Goal: Check status: Check status

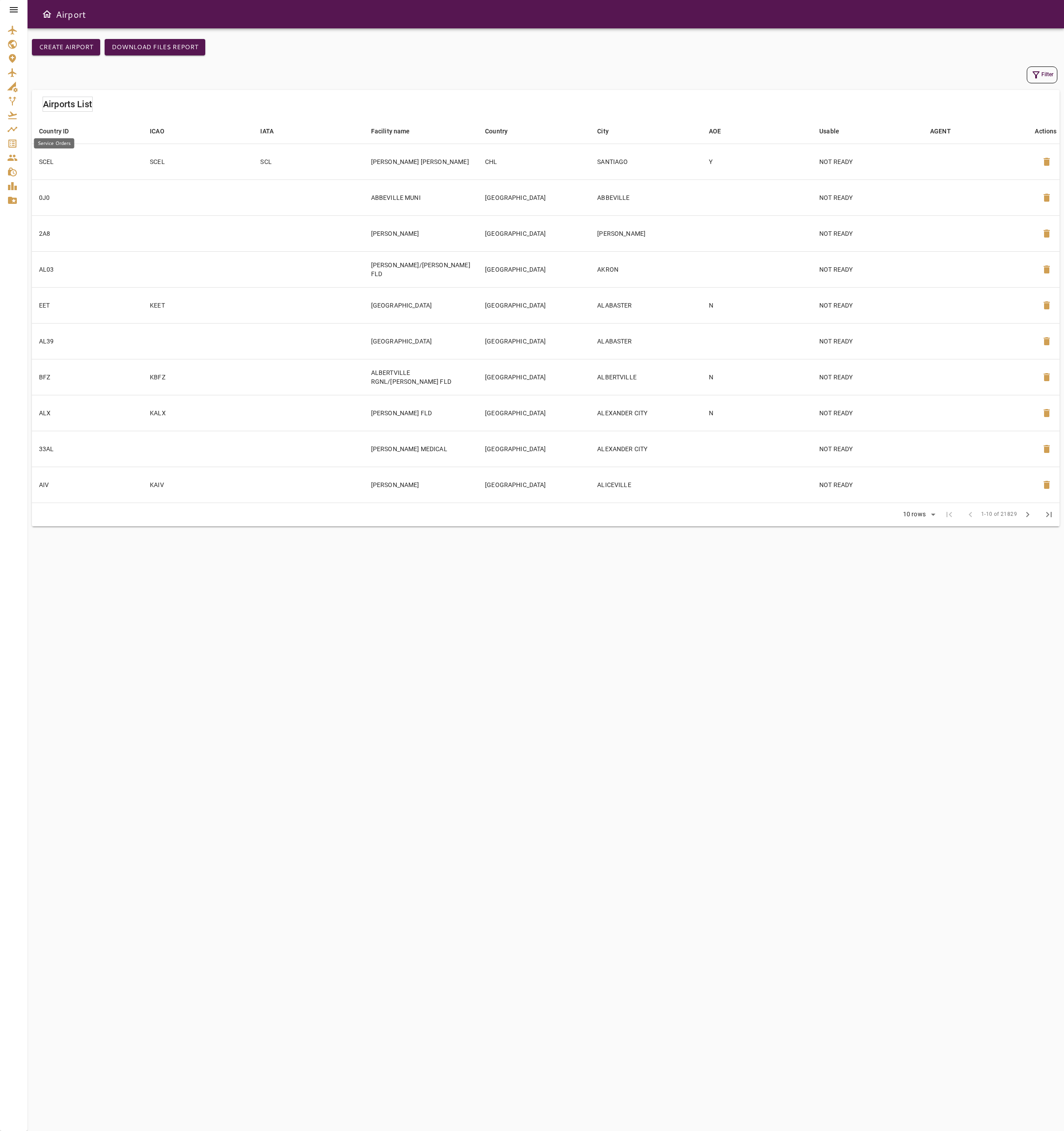
click at [15, 148] on icon "Service Orders" at bounding box center [12, 144] width 11 height 11
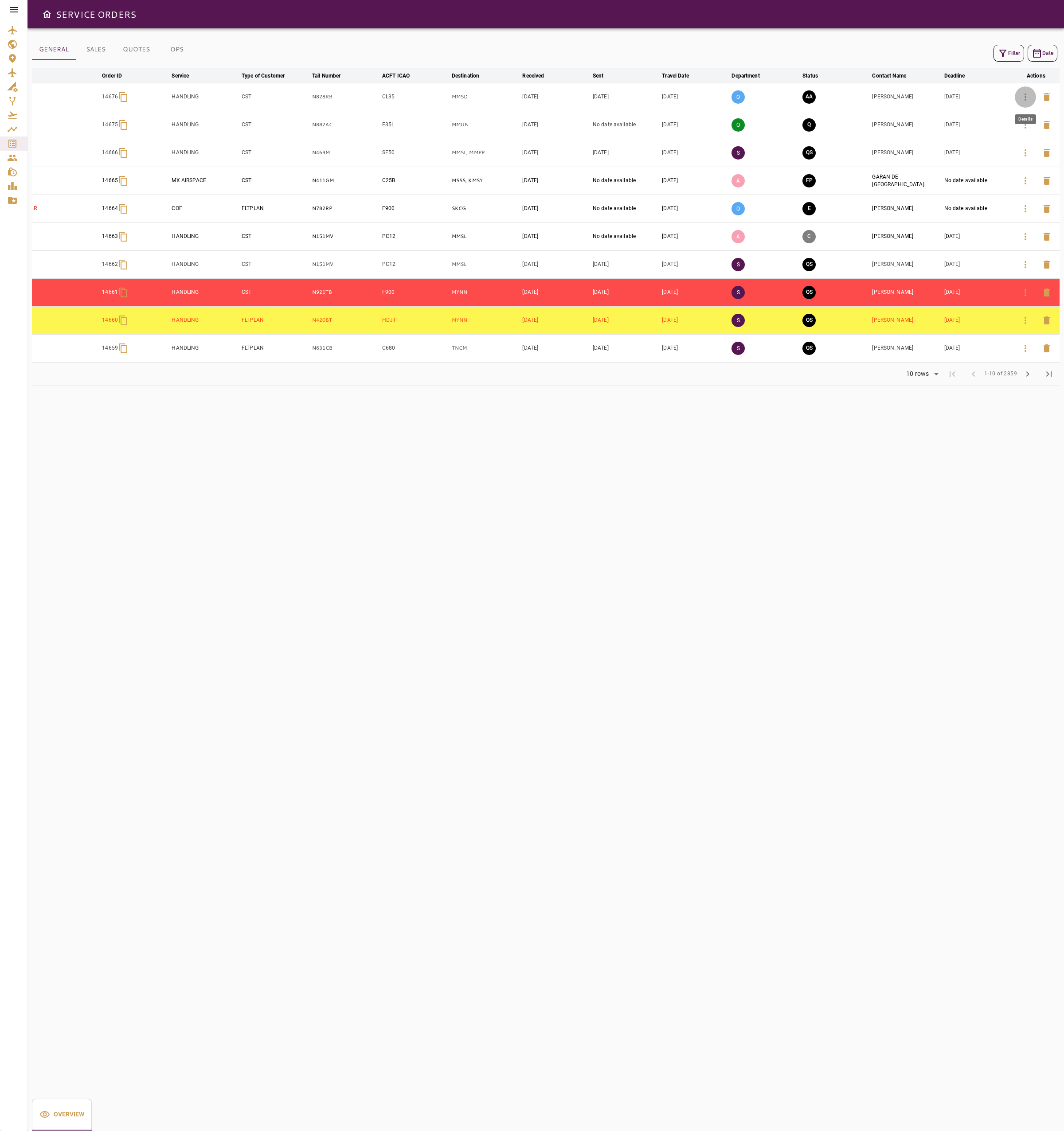
click at [1019, 95] on button "button" at bounding box center [1025, 97] width 21 height 21
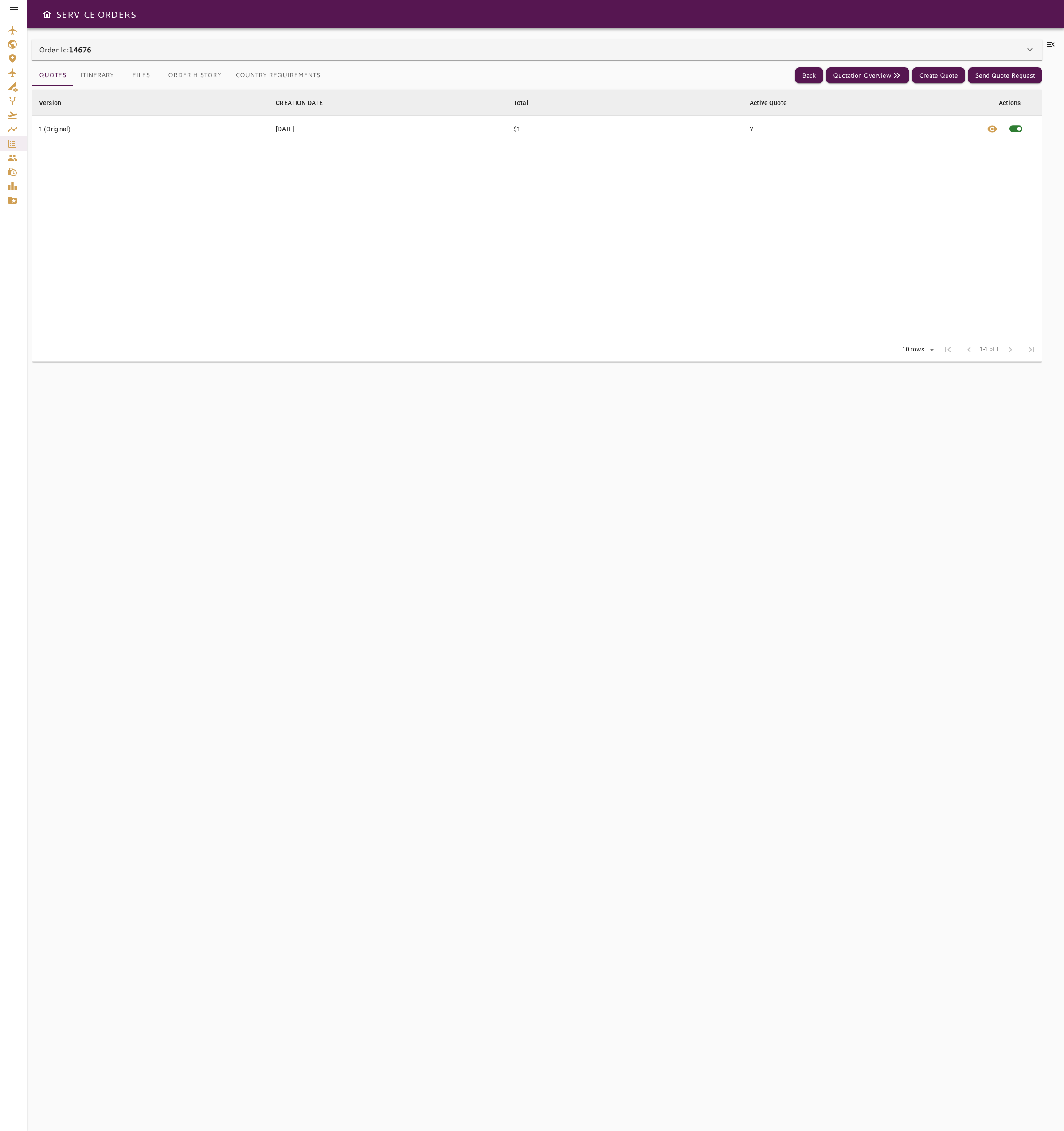
click at [94, 72] on button "Itinerary" at bounding box center [97, 75] width 48 height 21
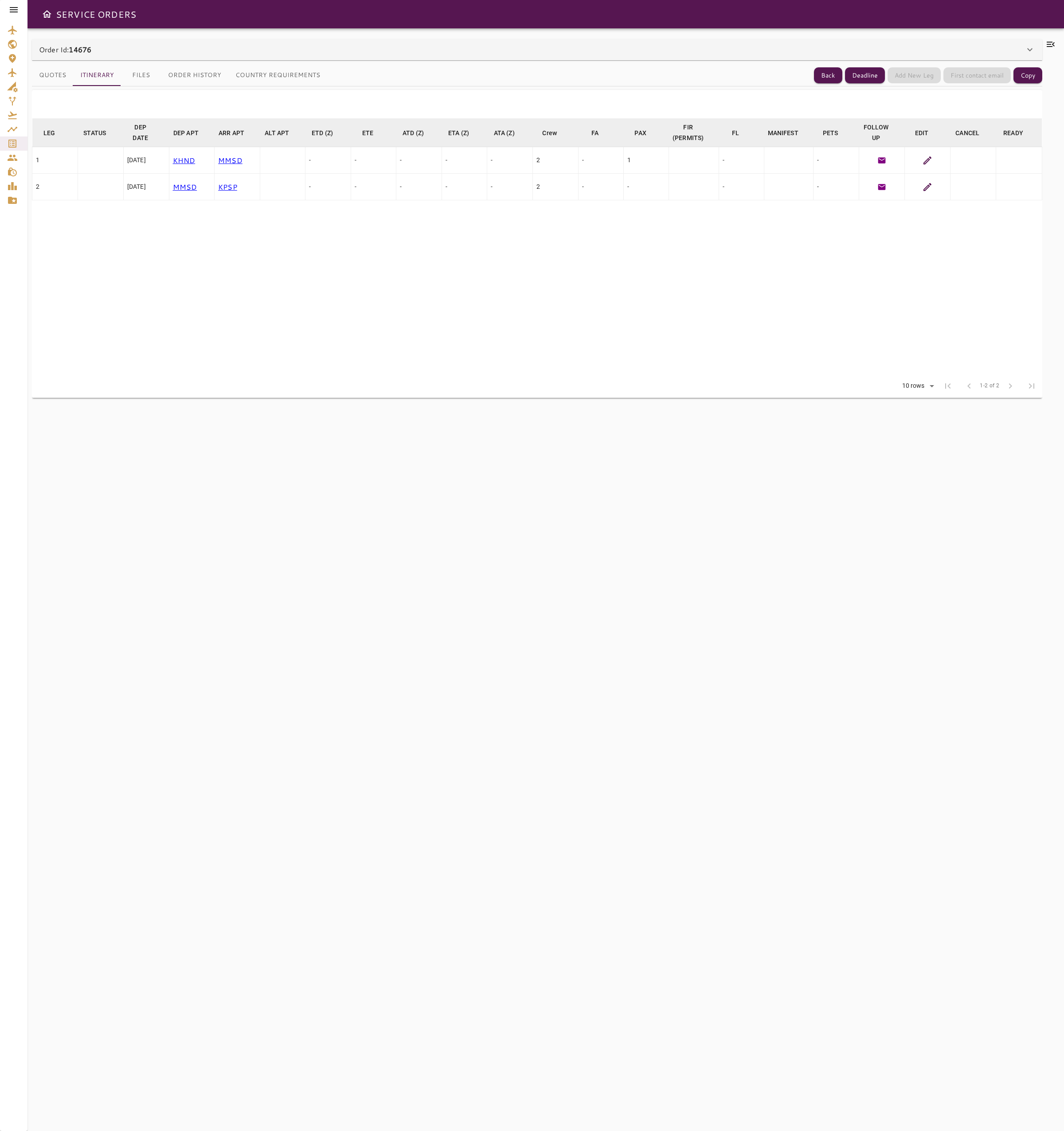
click at [931, 161] on icon at bounding box center [927, 160] width 11 height 11
click at [139, 76] on button "Files" at bounding box center [141, 75] width 40 height 21
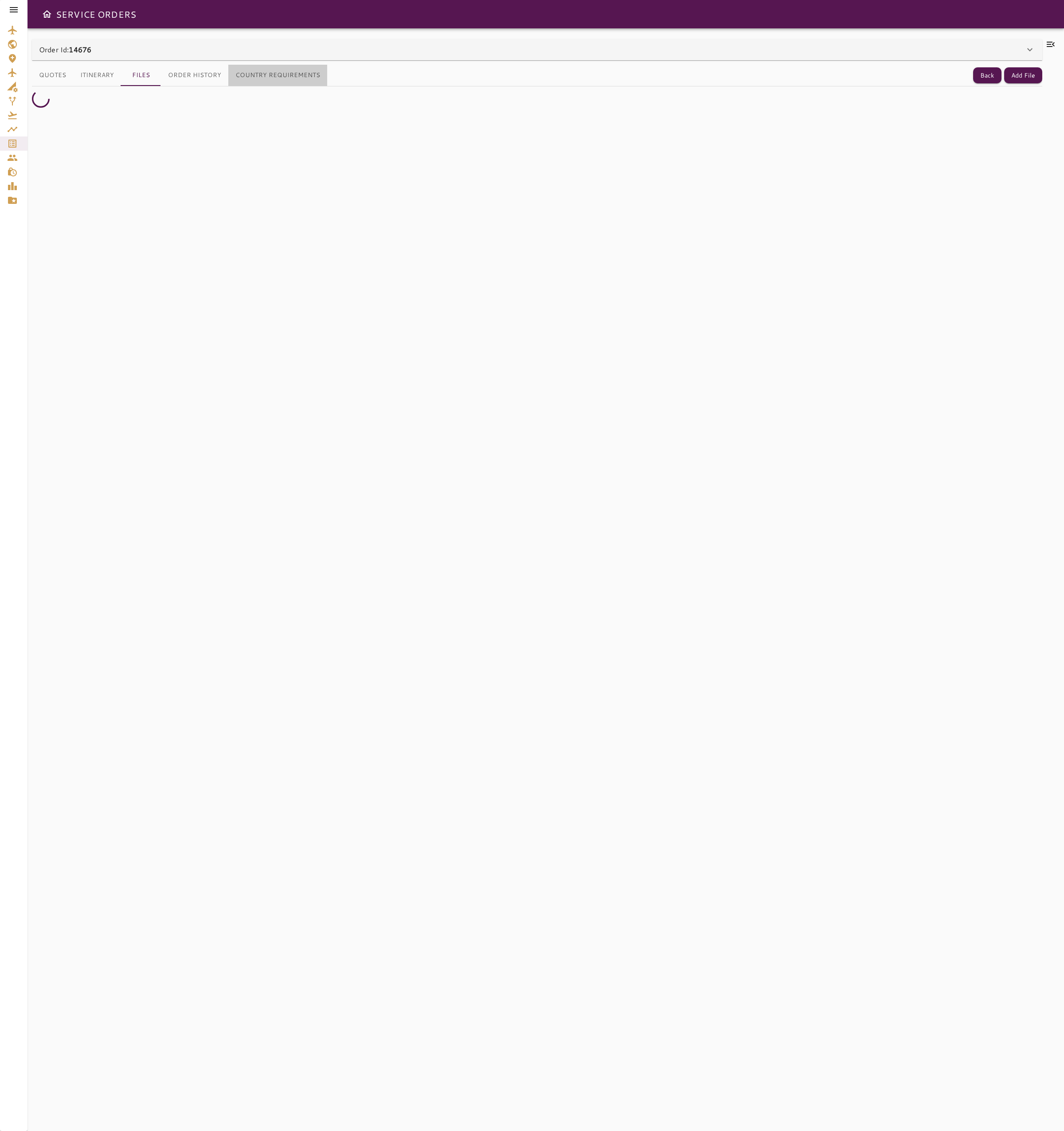
click at [278, 80] on button "Country Requirements" at bounding box center [278, 75] width 99 height 21
click at [50, 56] on div "Quotes Itinerary Files Order History Country Requirements Back There is no trad…" at bounding box center [537, 580] width 1010 height 1081
click at [54, 51] on p "Order Id: 14676" at bounding box center [65, 50] width 52 height 11
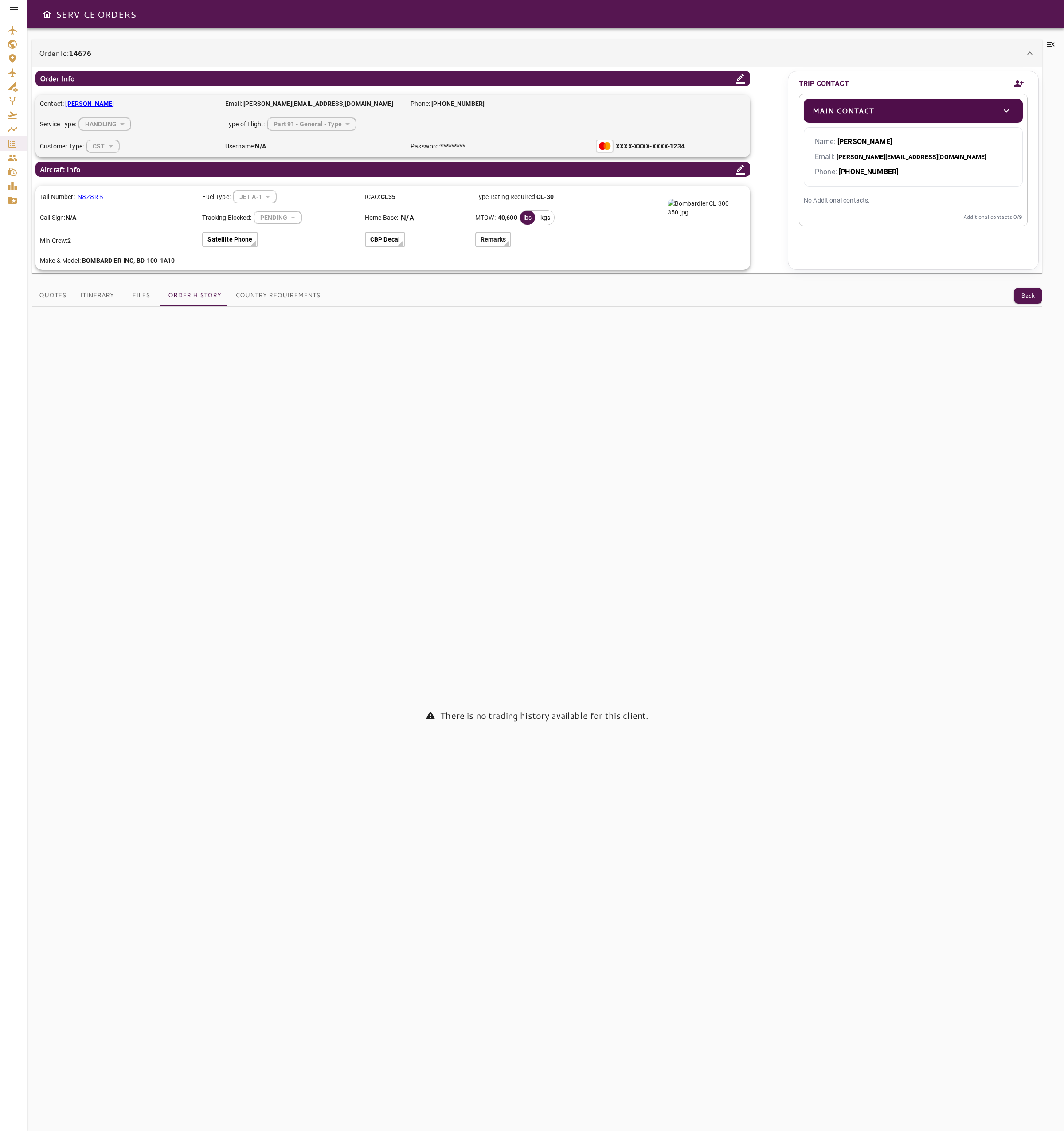
click at [738, 168] on icon at bounding box center [740, 170] width 11 height 11
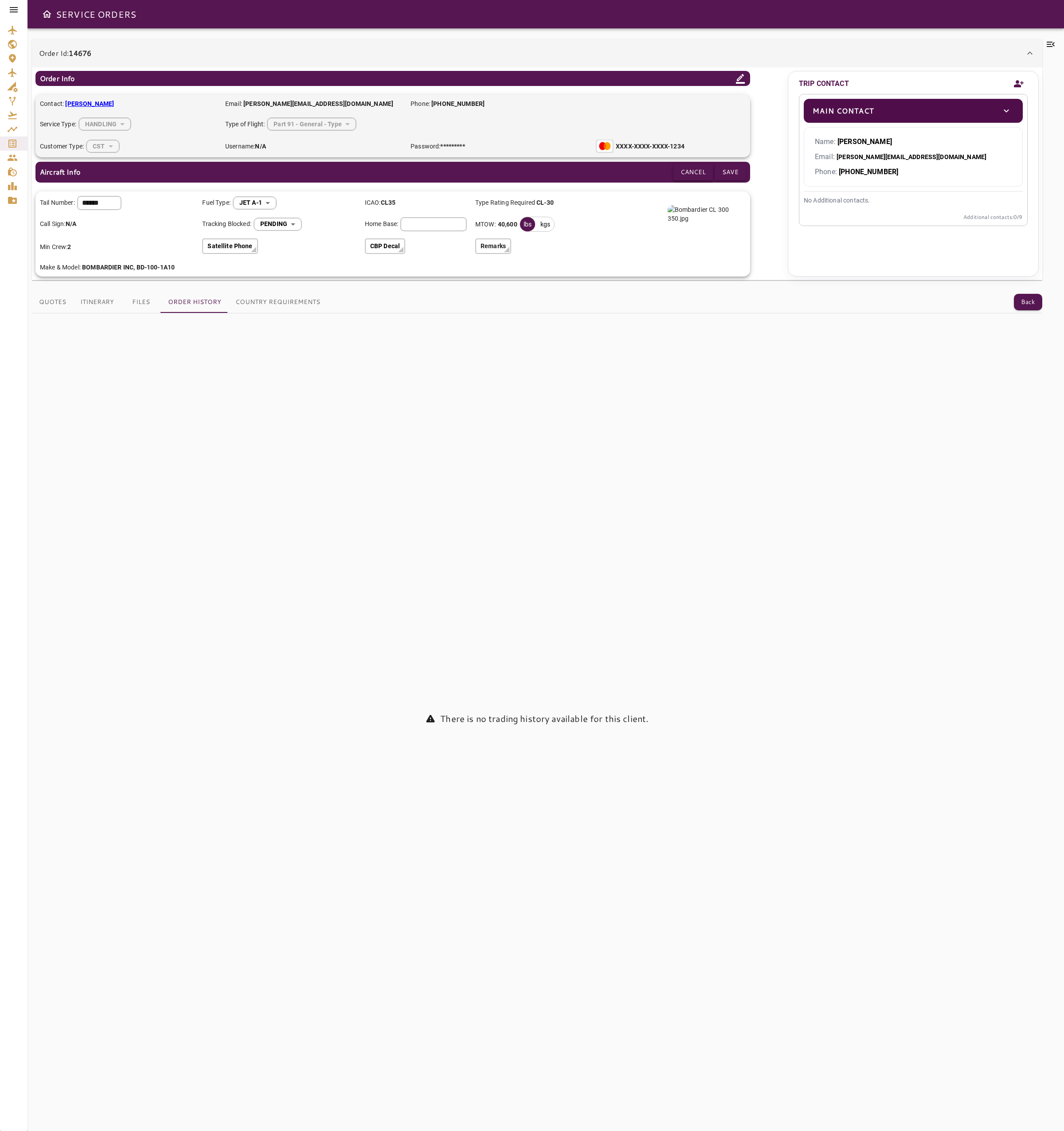
click at [676, 179] on button "Cancel" at bounding box center [693, 172] width 40 height 17
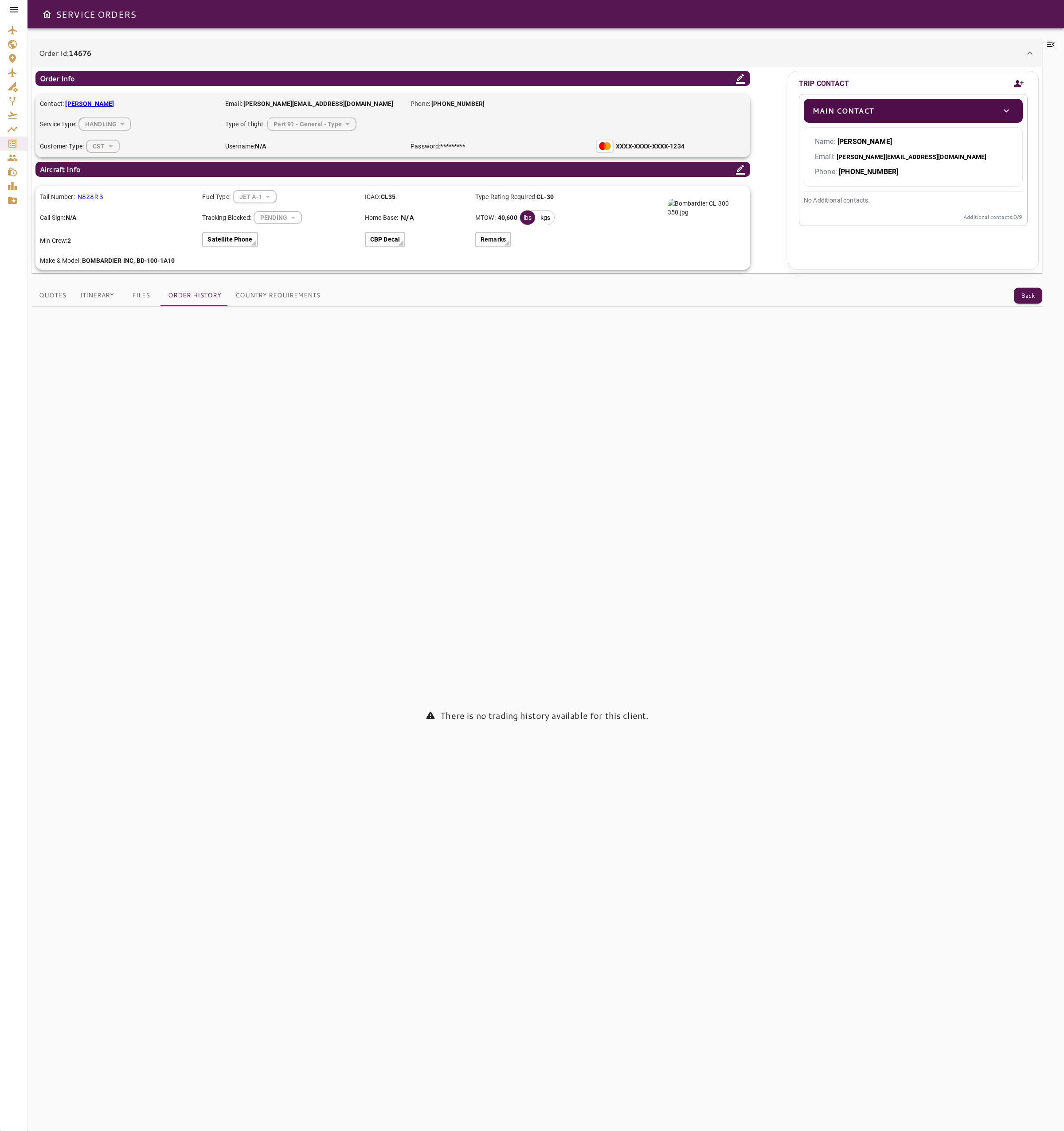
click at [739, 74] on icon at bounding box center [740, 79] width 11 height 11
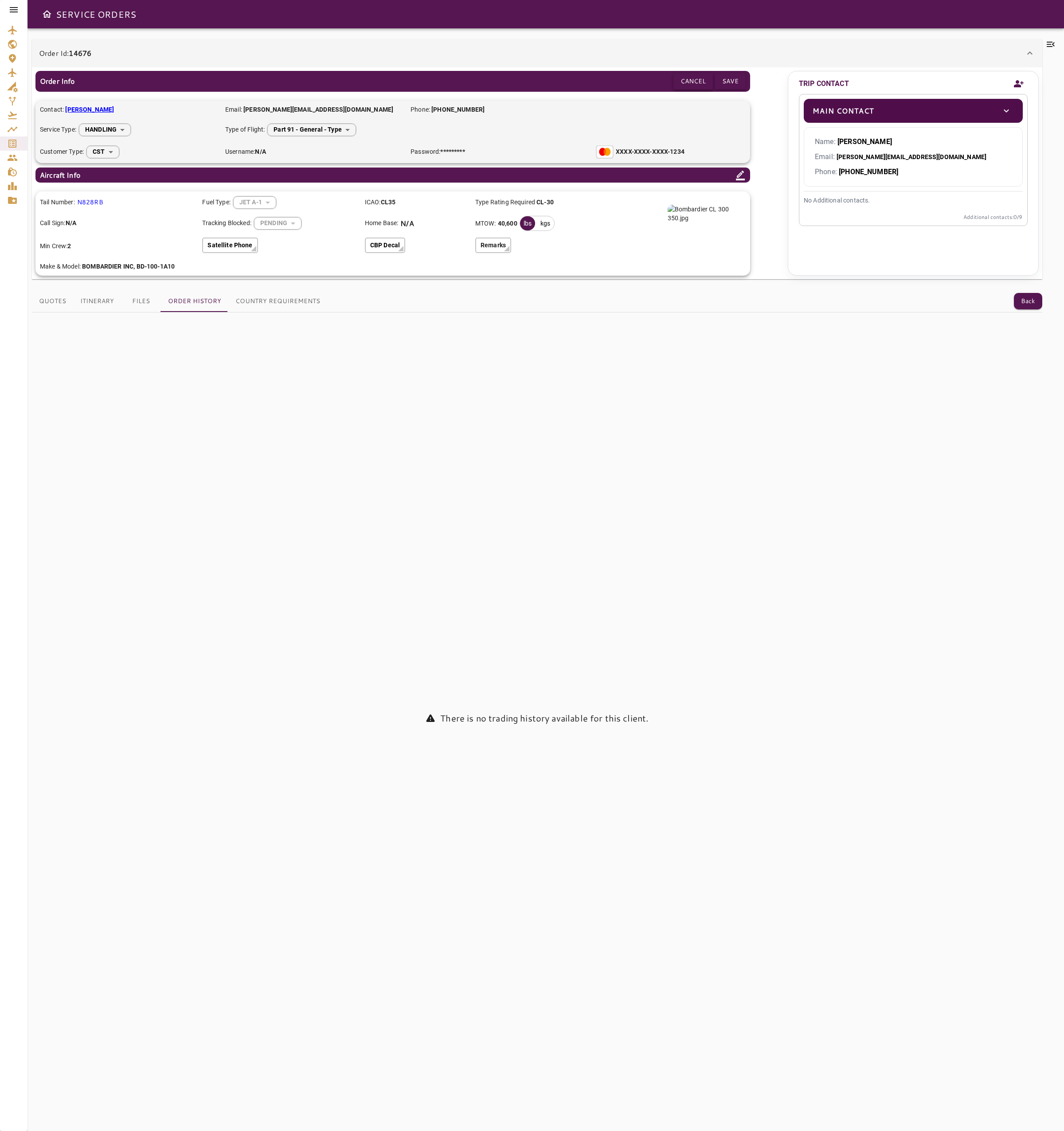
click at [692, 78] on button "Cancel" at bounding box center [693, 81] width 40 height 17
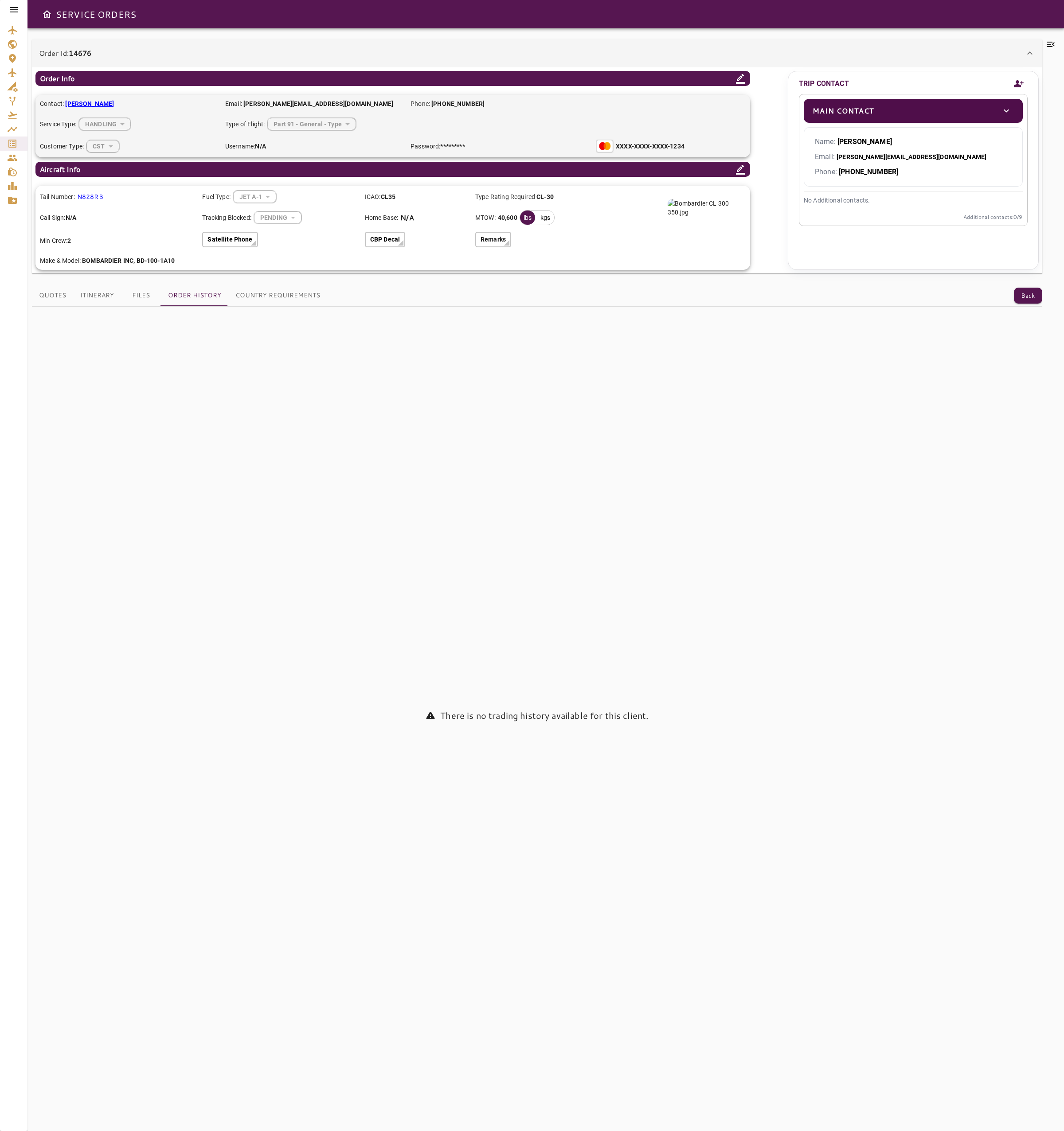
click at [131, 305] on button "Files" at bounding box center [141, 296] width 40 height 21
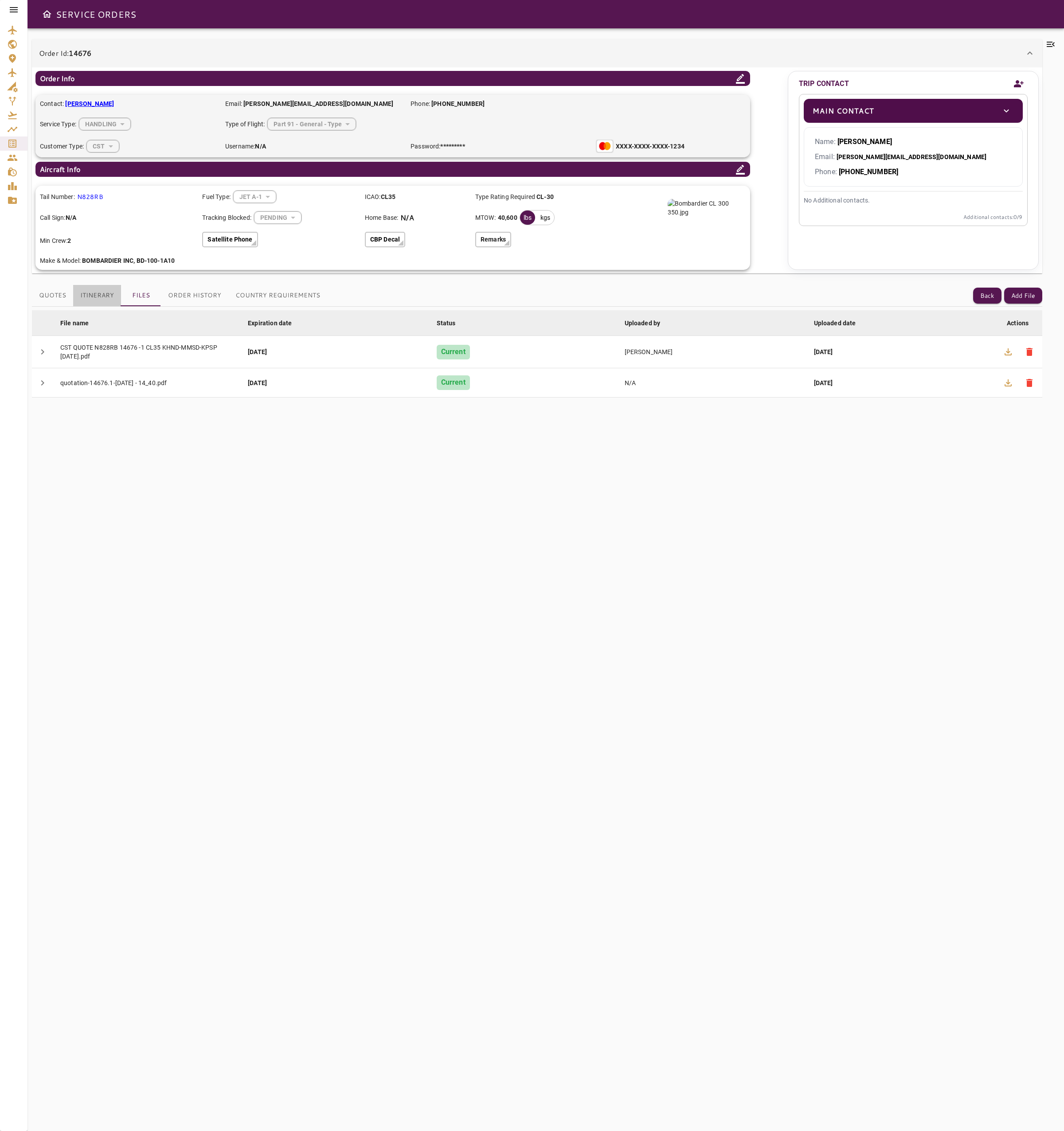
click at [102, 295] on button "Itinerary" at bounding box center [97, 296] width 48 height 21
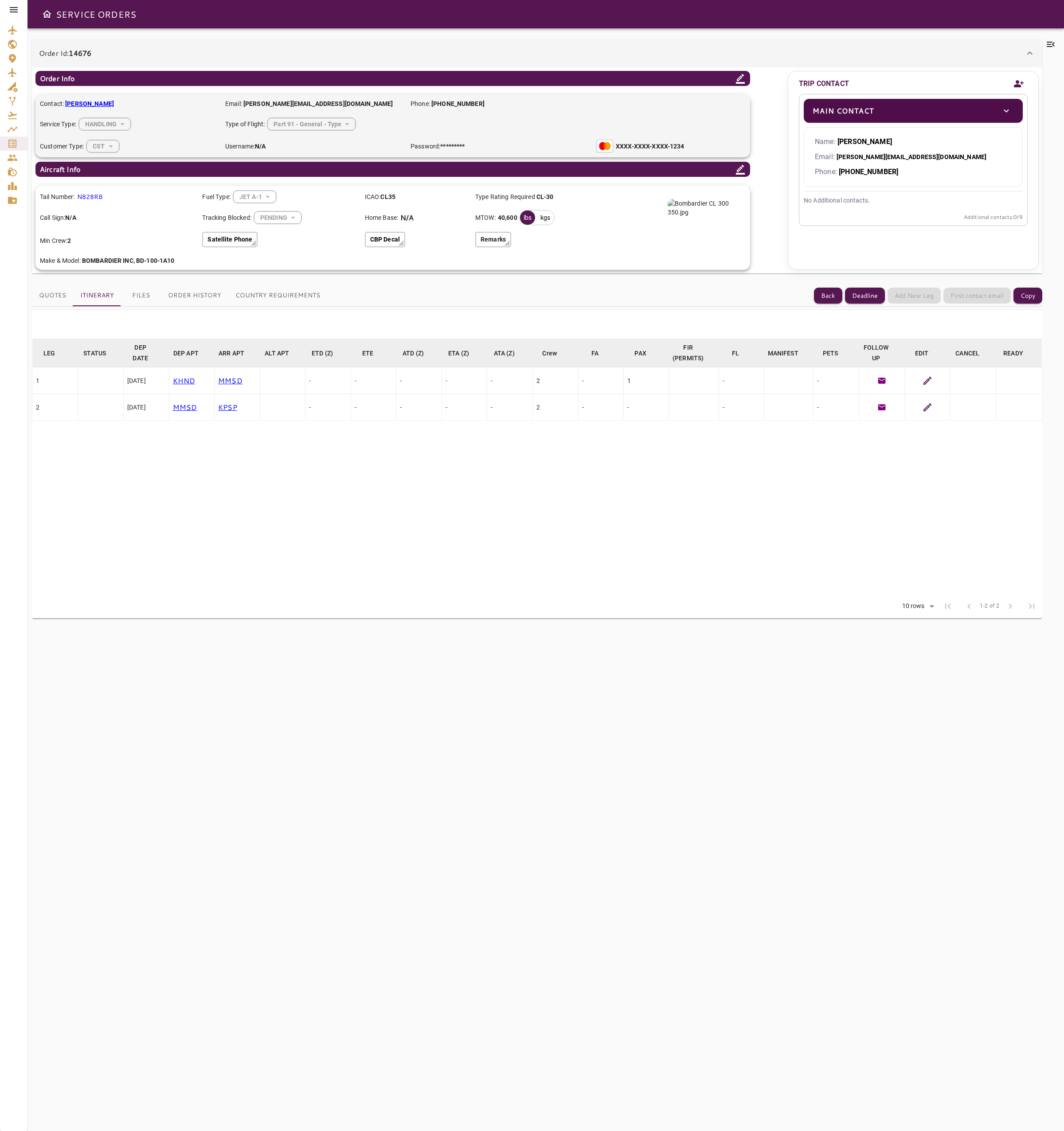
click at [144, 290] on button "Files" at bounding box center [141, 296] width 40 height 21
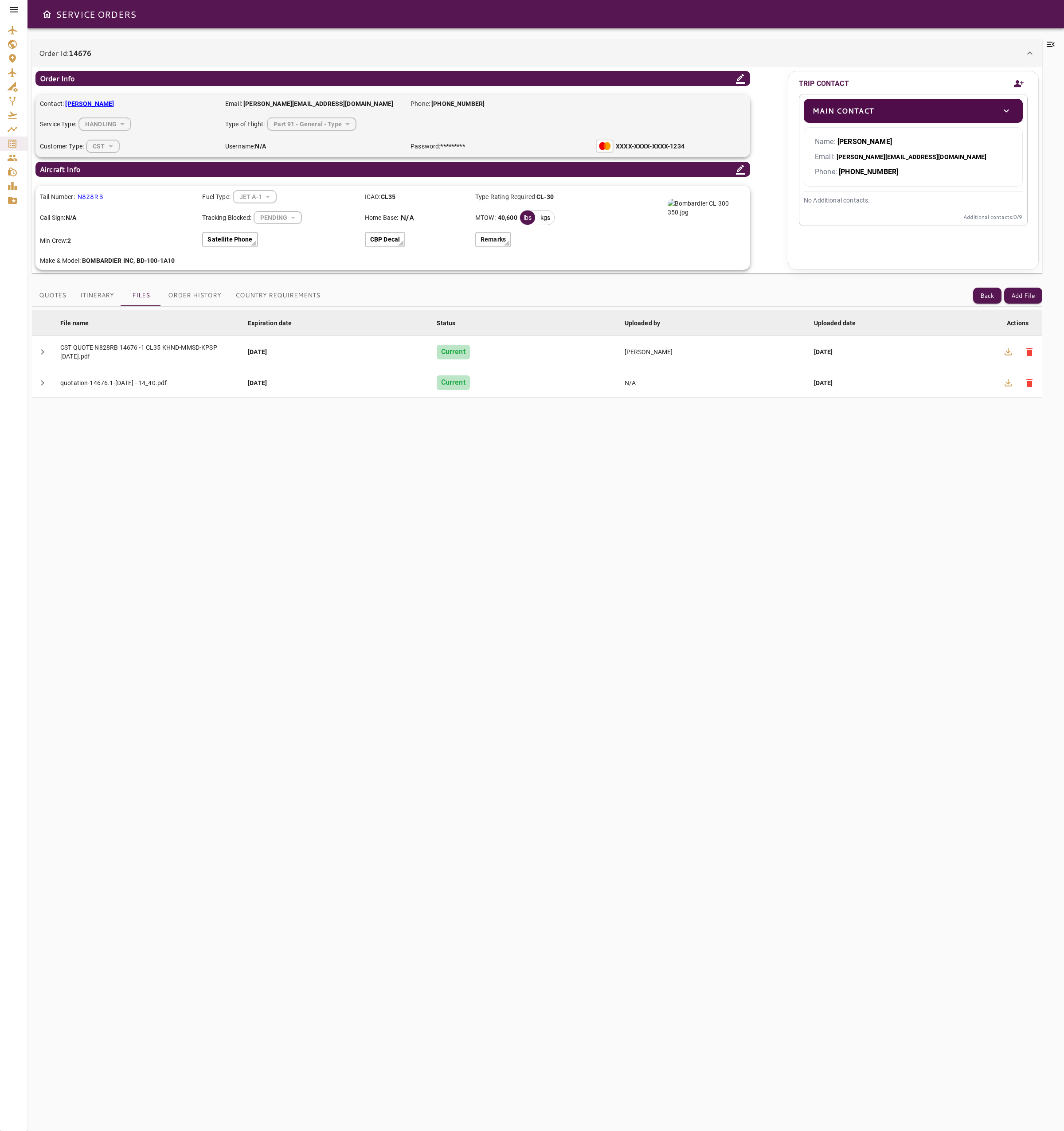
click at [80, 283] on div "Quotes Itinerary Files Order History Country Requirements Back Add File File na…" at bounding box center [537, 701] width 1010 height 840
click at [96, 294] on button "Itinerary" at bounding box center [97, 296] width 48 height 21
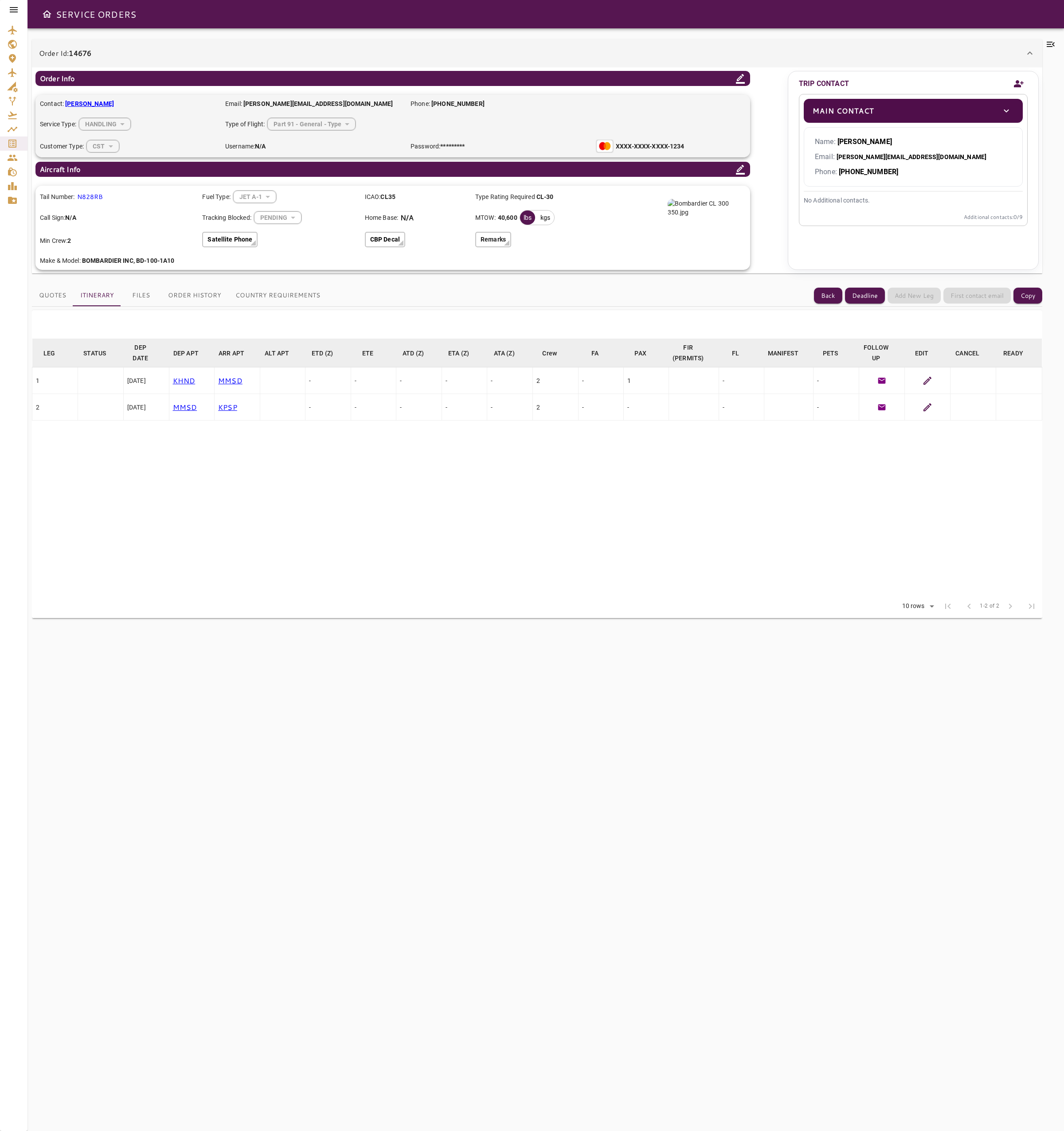
click at [45, 300] on button "Quotes" at bounding box center [52, 296] width 41 height 21
